Goal: Transaction & Acquisition: Purchase product/service

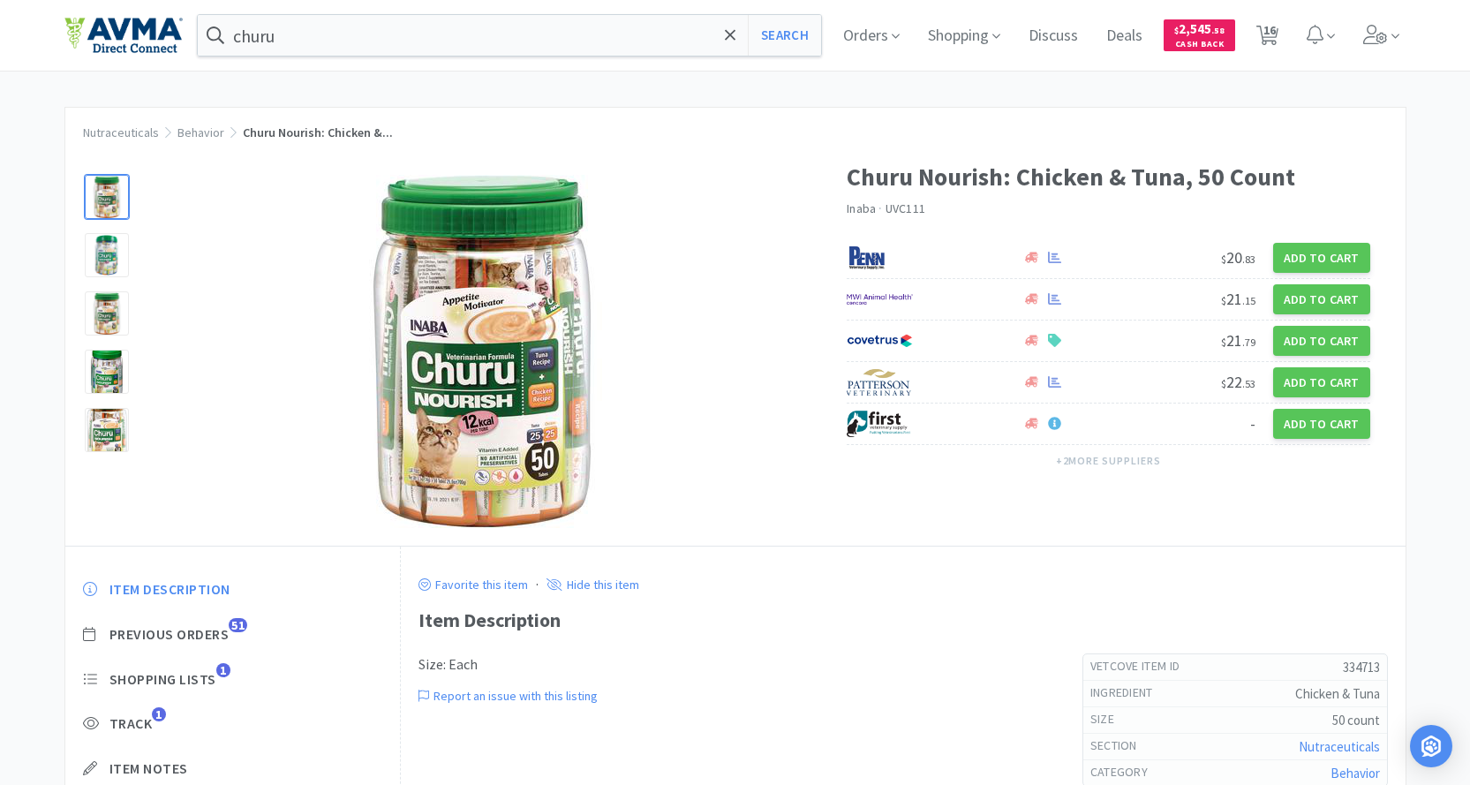
scroll to position [146, 0]
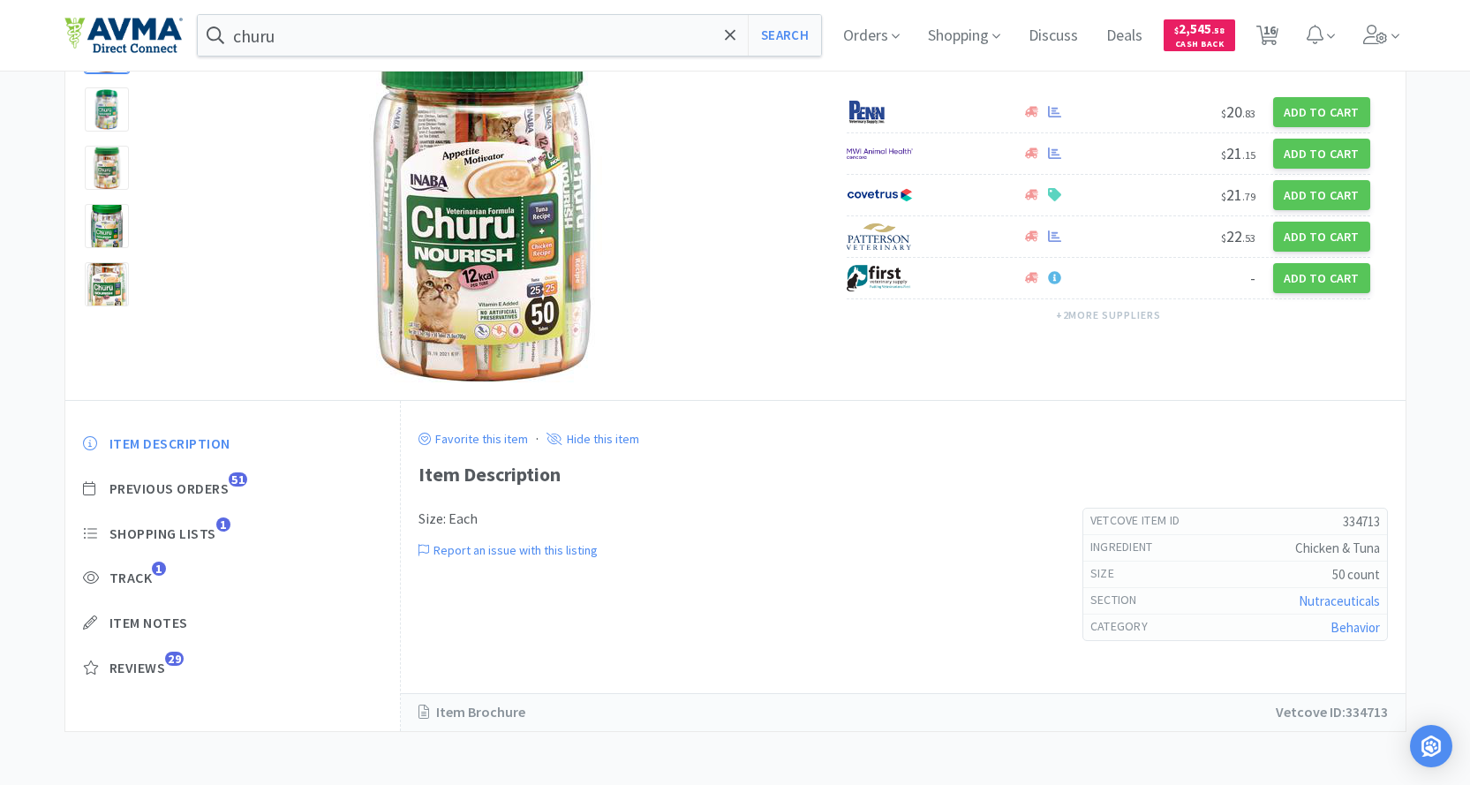
click at [378, 34] on input "churu" at bounding box center [510, 35] width 624 height 41
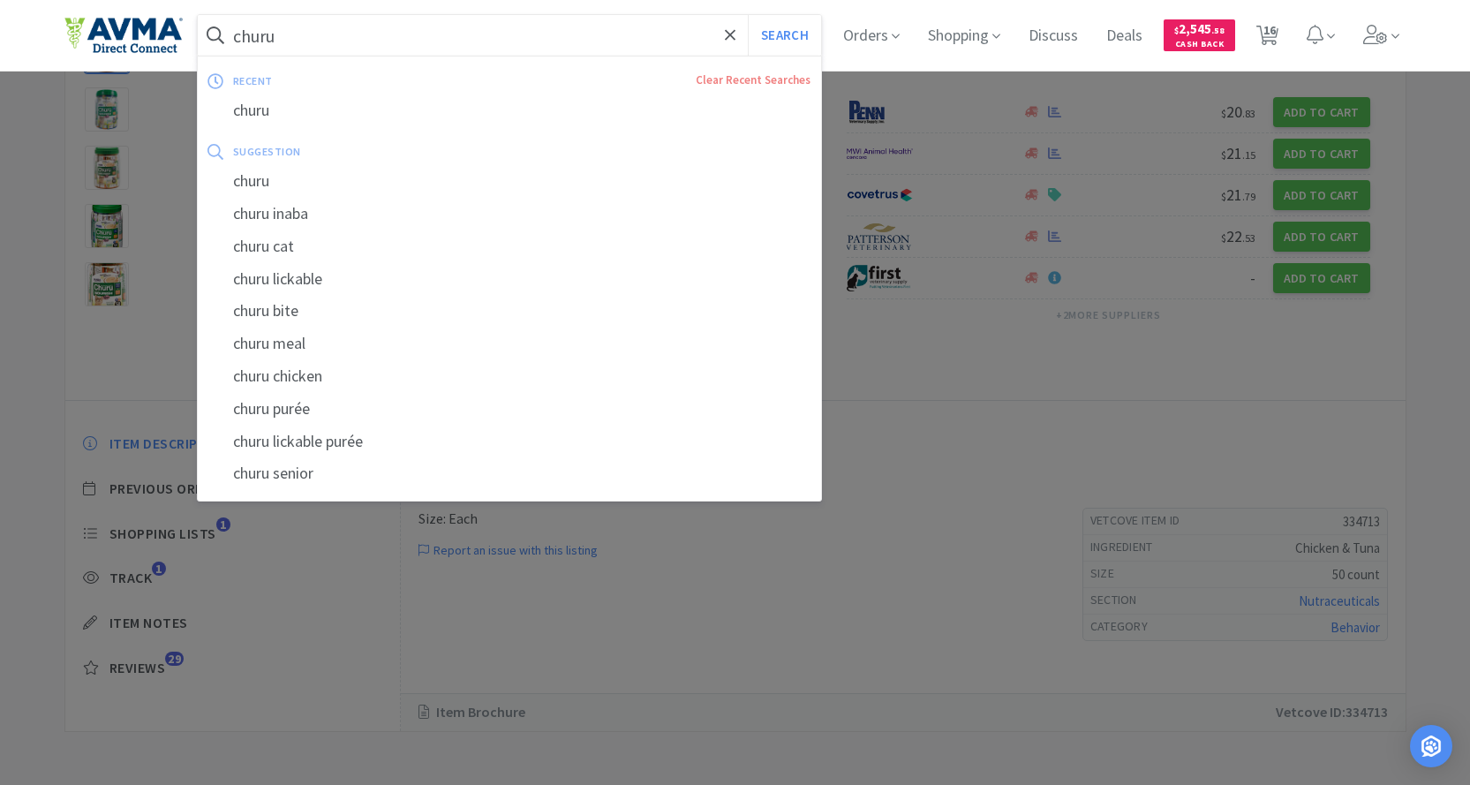
paste input "00038100105721"
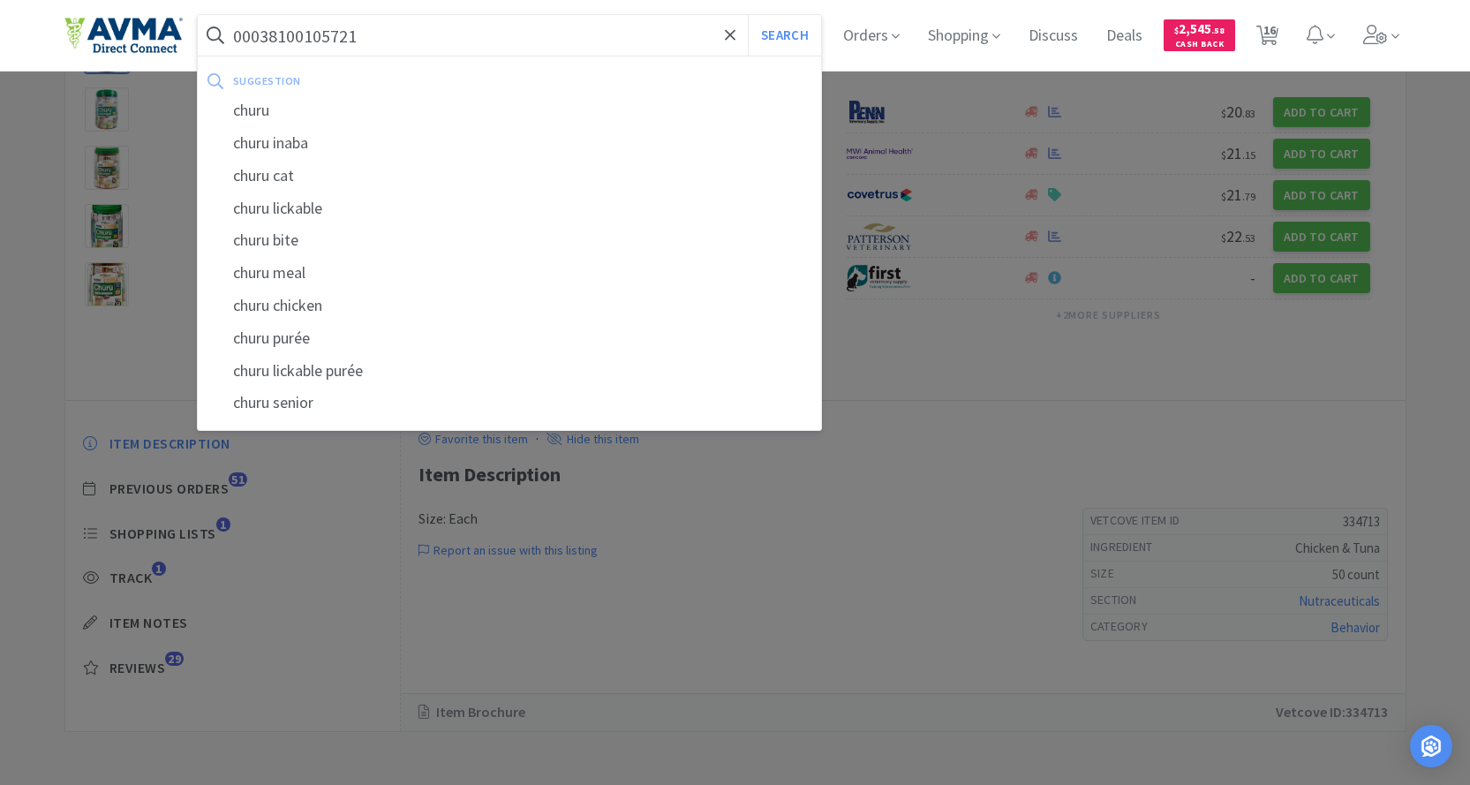
type input "00038100105721"
click at [748, 15] on button "Search" at bounding box center [784, 35] width 73 height 41
select select "1"
select select "25"
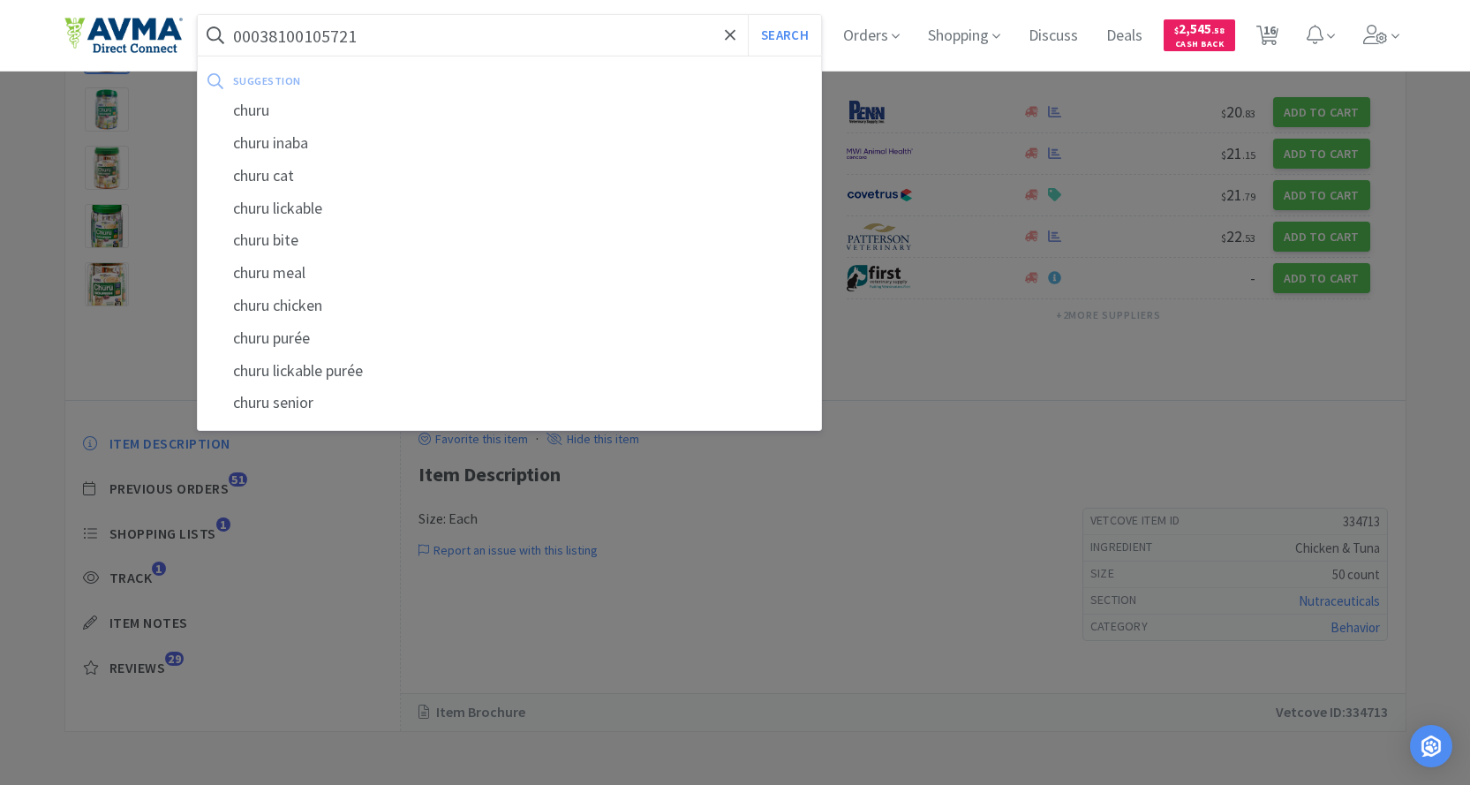
select select "3"
select select "1"
select select "2"
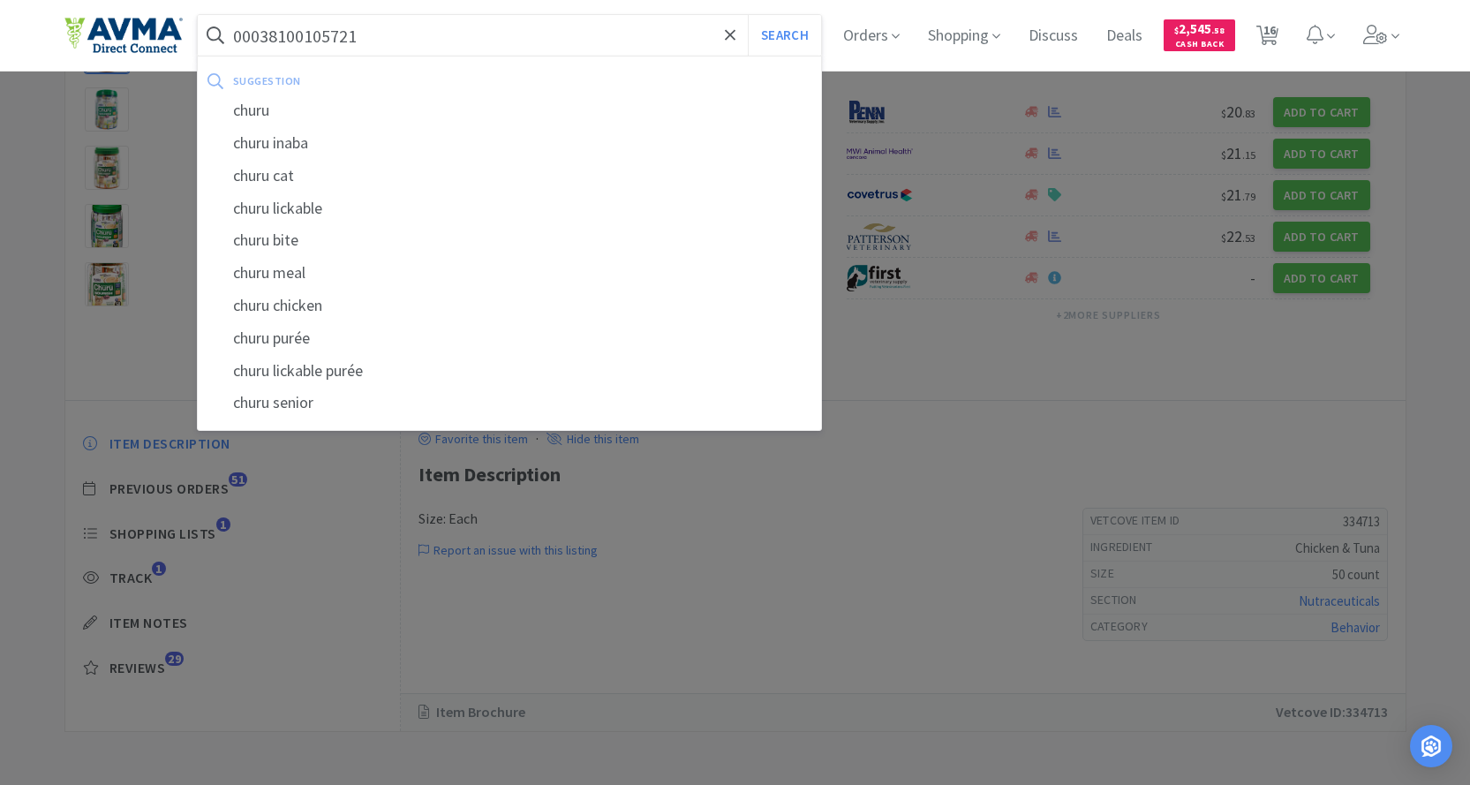
select select "3"
select select "96"
select select "3"
select select "1"
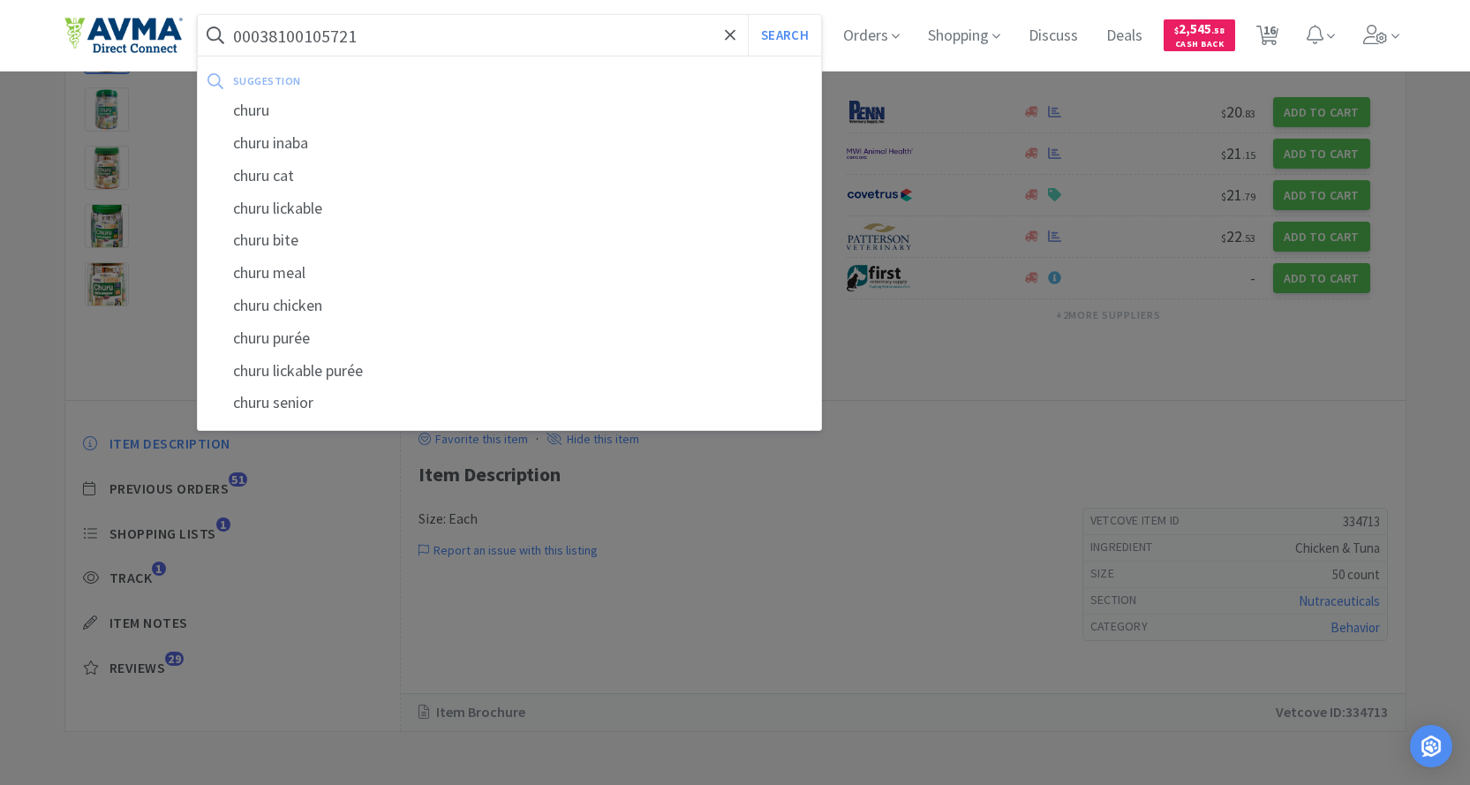
select select "12"
select select "1"
